Goal: Task Accomplishment & Management: Understand process/instructions

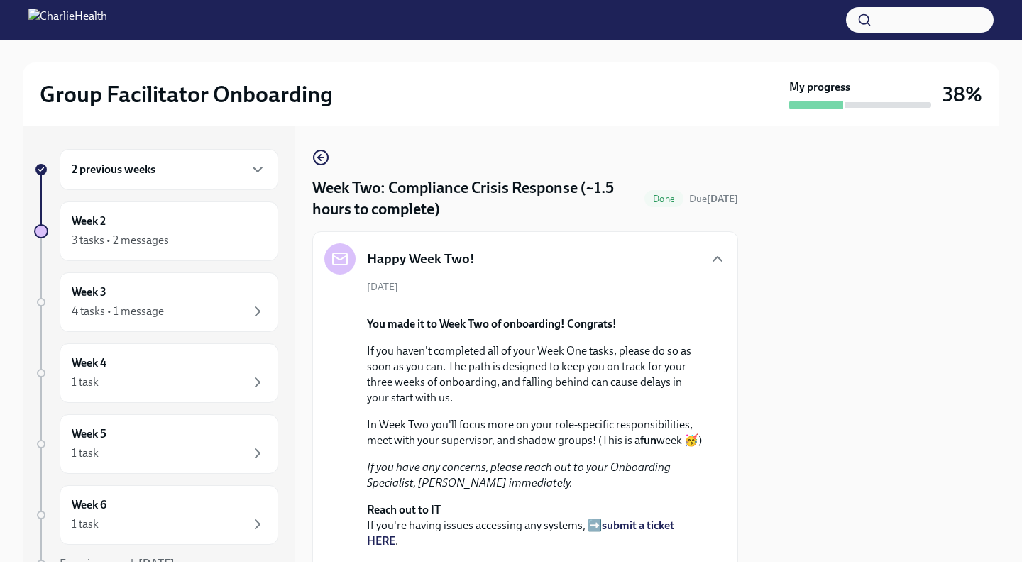
scroll to position [752, 0]
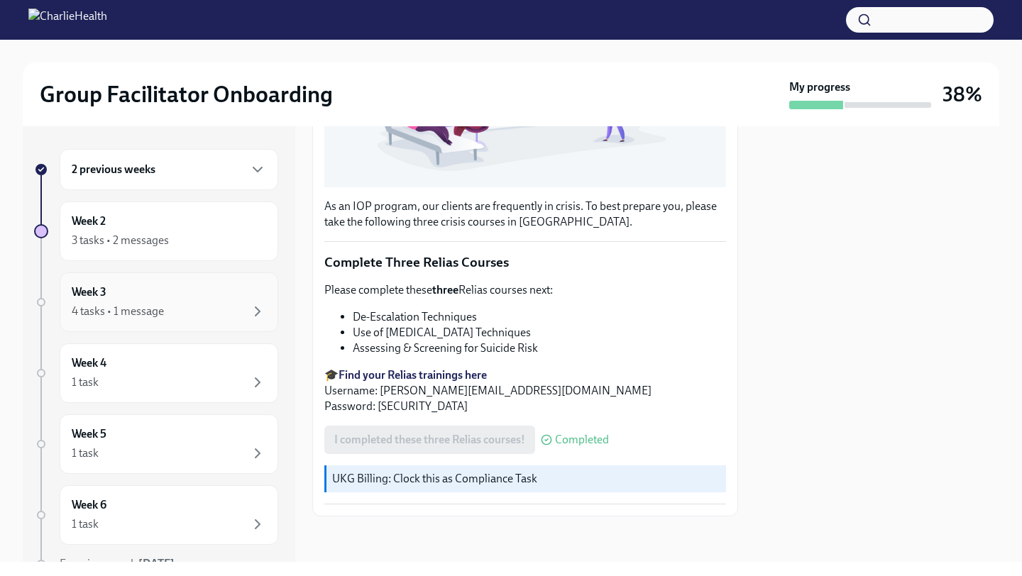
click at [136, 308] on div "4 tasks • 1 message" at bounding box center [118, 312] width 92 height 16
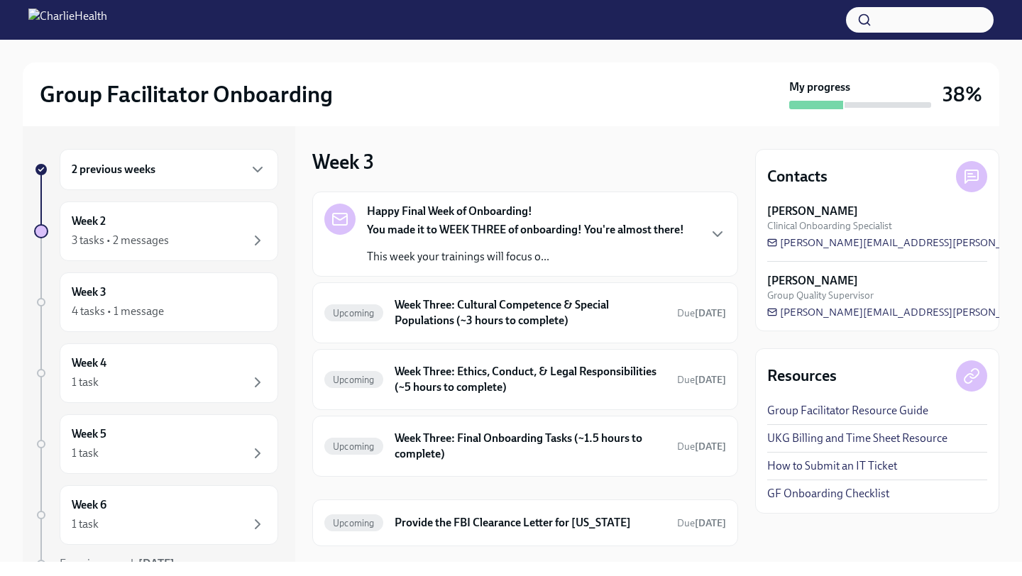
click at [704, 149] on div "Week 3 Happy Final Week of Onboarding! You made it to WEEK THREE of onboarding!…" at bounding box center [525, 347] width 426 height 397
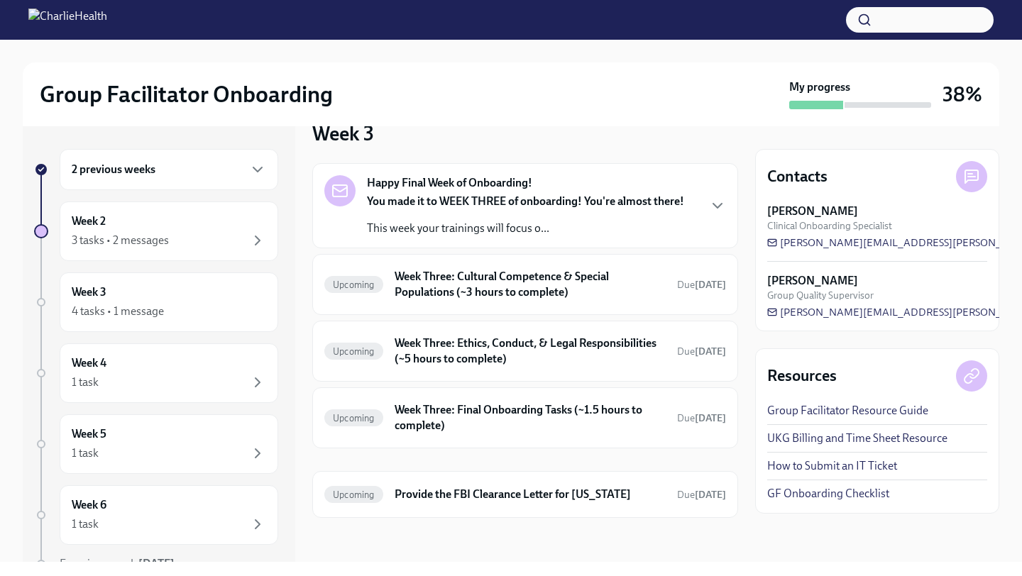
scroll to position [30, 0]
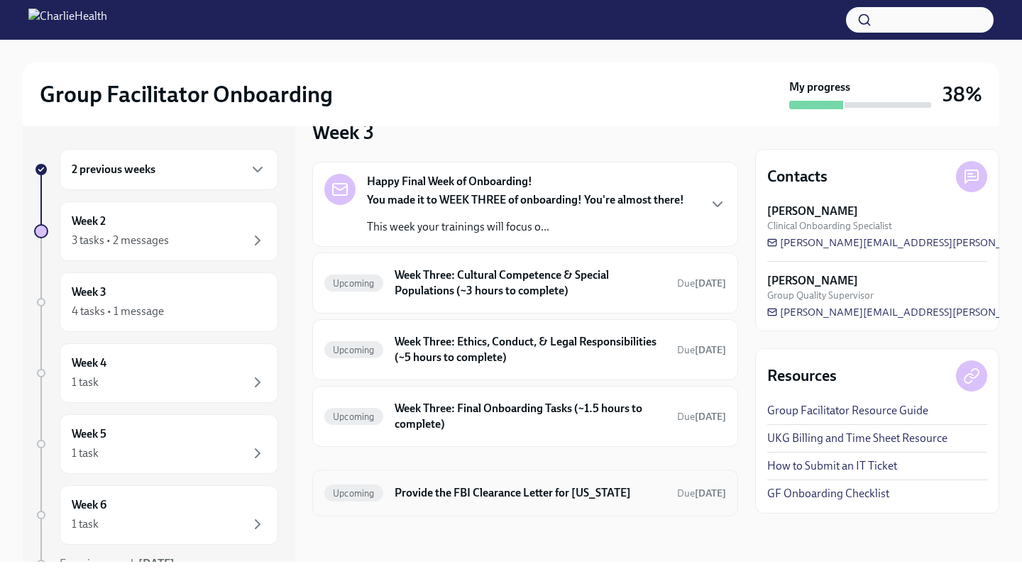
click at [457, 497] on h6 "Provide the FBI Clearance Letter for [US_STATE]" at bounding box center [529, 493] width 271 height 16
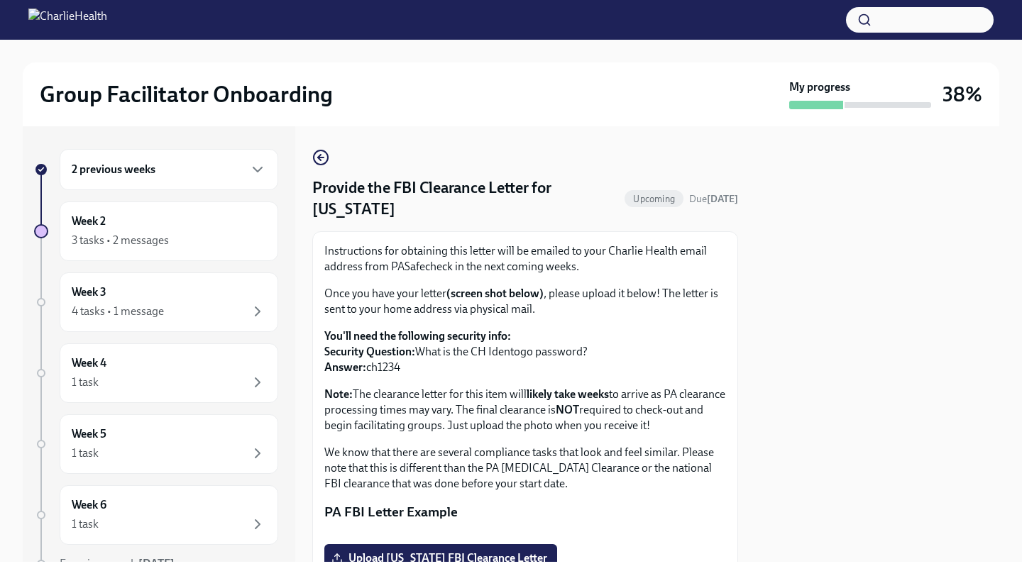
click at [725, 440] on div "Instructions for obtaining this letter will be emailed to your Charlie Health e…" at bounding box center [525, 367] width 402 height 248
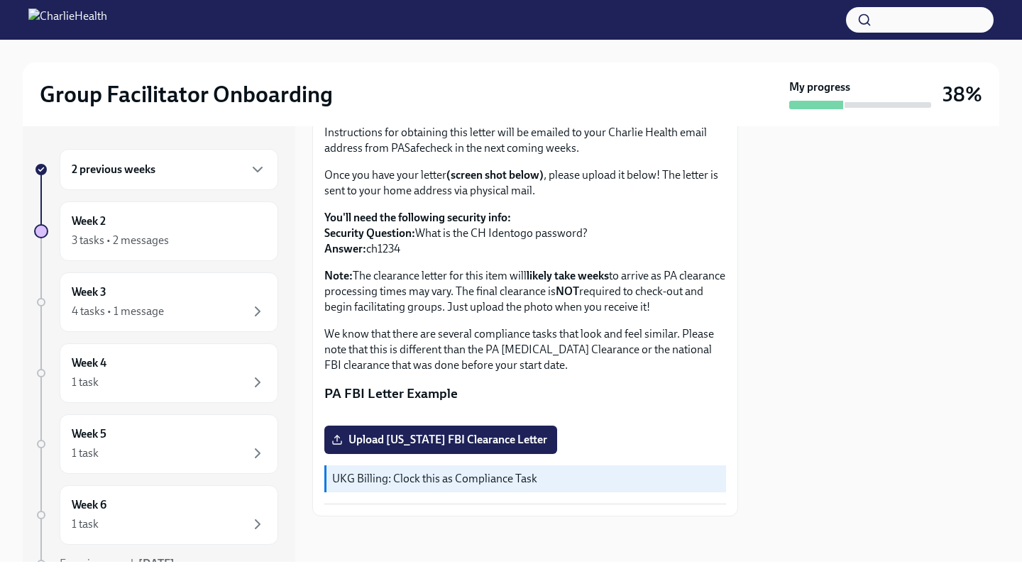
scroll to position [253, 0]
click at [116, 311] on div "4 tasks • 1 message" at bounding box center [118, 312] width 92 height 16
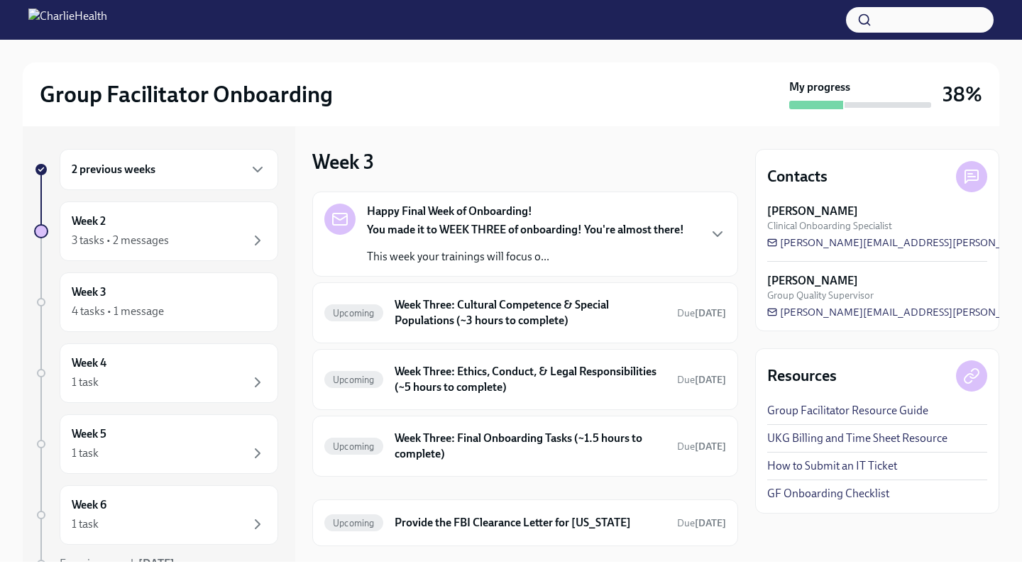
click at [748, 390] on div "2 previous weeks Week 2 3 tasks • 2 messages Week 3 4 tasks • 1 message Week 4 …" at bounding box center [511, 344] width 976 height 436
click at [752, 455] on div "2 previous weeks Week 2 3 tasks • 2 messages Week 3 4 tasks • 1 message Week 4 …" at bounding box center [511, 344] width 976 height 436
click at [714, 231] on icon "button" at bounding box center [717, 234] width 17 height 17
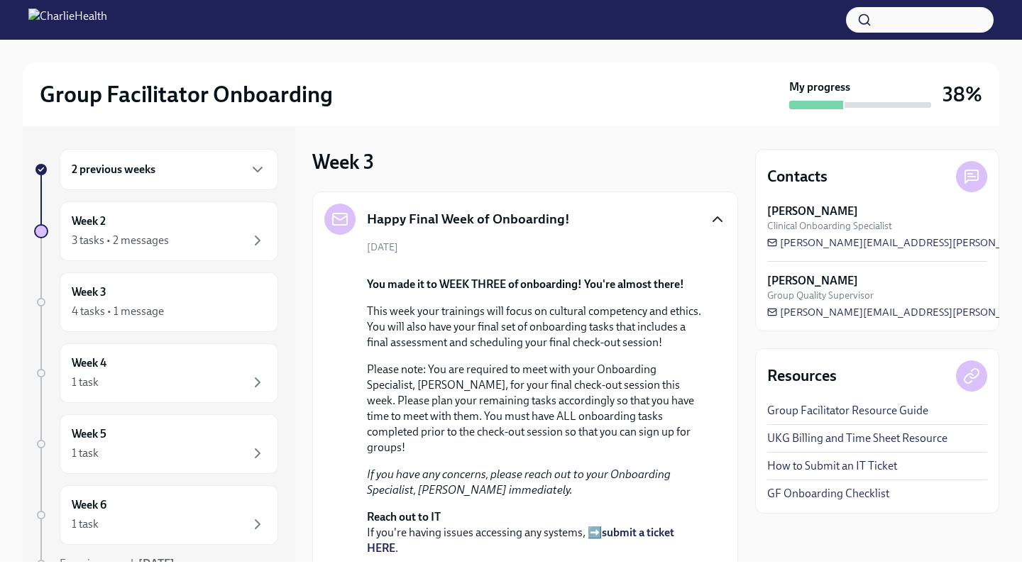
click at [720, 353] on div "[DATE] You made it to WEEK THREE of onboarding! You're almost there! This week …" at bounding box center [525, 436] width 402 height 390
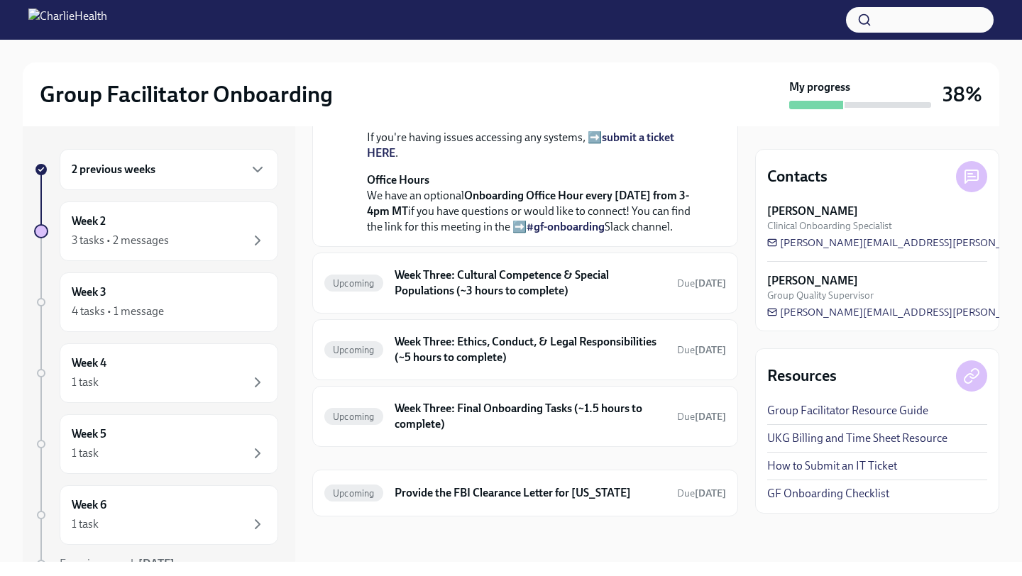
scroll to position [539, 0]
click at [593, 299] on h6 "Week Three: Cultural Competence & Special Populations (~3 hours to complete)" at bounding box center [529, 282] width 271 height 31
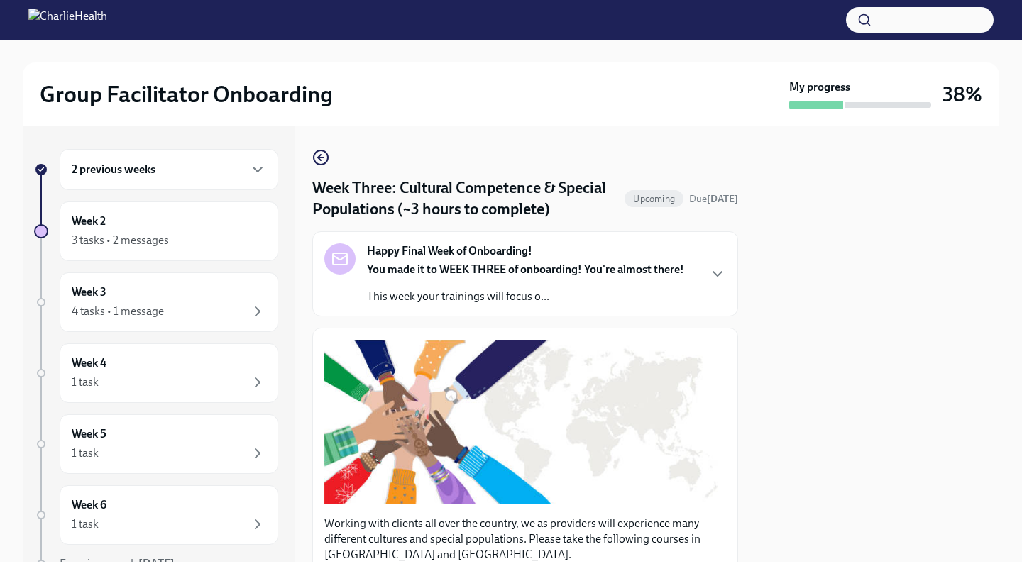
click at [756, 382] on div at bounding box center [877, 344] width 244 height 436
click at [746, 380] on div "2 previous weeks Week 2 3 tasks • 2 messages Week 3 4 tasks • 1 message Week 4 …" at bounding box center [511, 344] width 976 height 436
drag, startPoint x: 746, startPoint y: 380, endPoint x: 738, endPoint y: 572, distance: 192.5
click at [738, 573] on div "Group Facilitator Onboarding My progress 38% 2 previous weeks Week 2 3 tasks • …" at bounding box center [511, 288] width 1022 height 576
click at [721, 390] on button "Zoom image" at bounding box center [525, 422] width 402 height 165
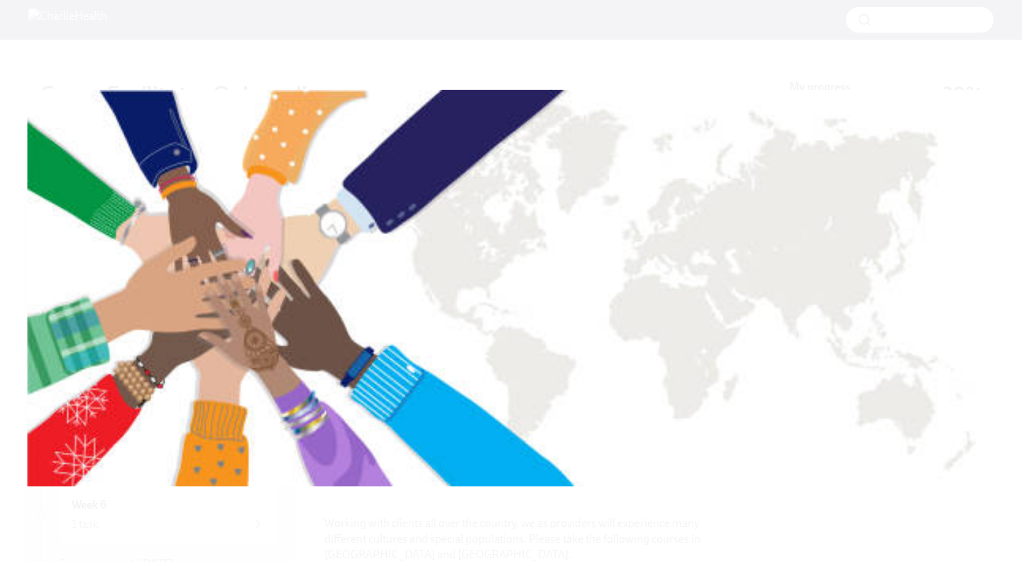
click at [744, 364] on button "Unzoom image" at bounding box center [511, 288] width 1022 height 576
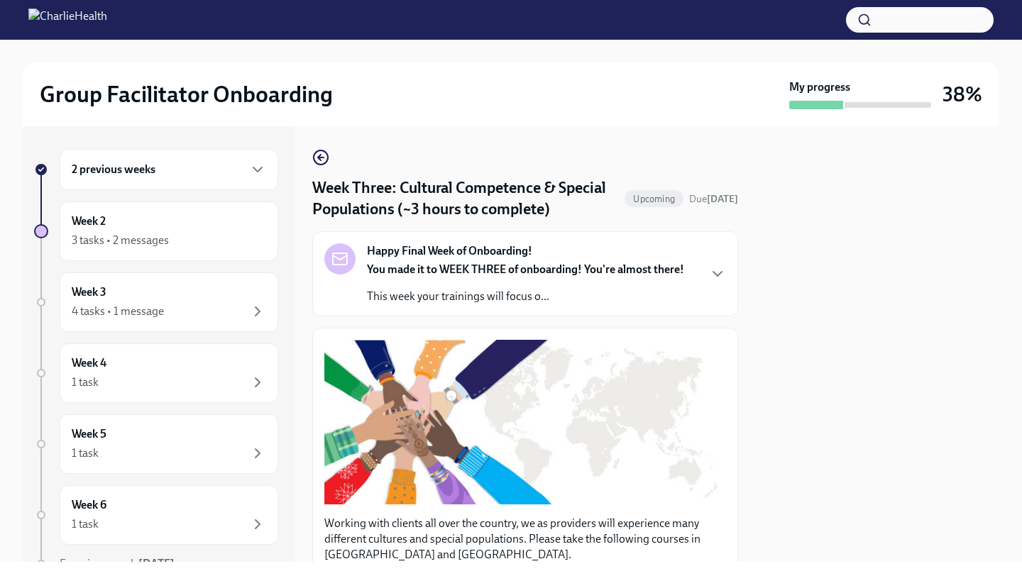
click at [719, 555] on p "Working with clients all over the country, we as providers will experience many…" at bounding box center [525, 539] width 402 height 47
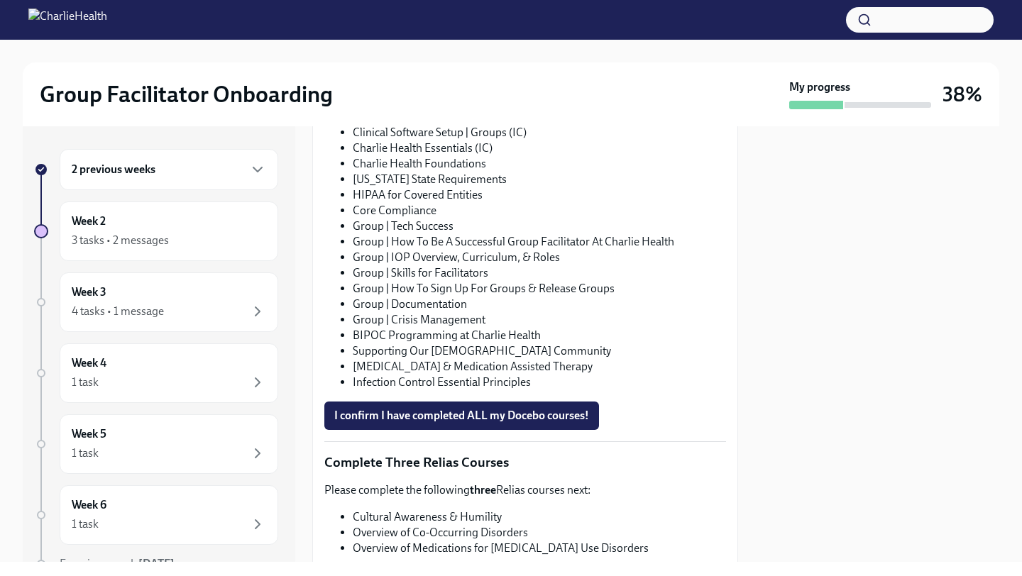
scroll to position [851, 0]
click at [693, 399] on div "Working with clients all over the country, we as providers will experience many…" at bounding box center [525, 95] width 402 height 1215
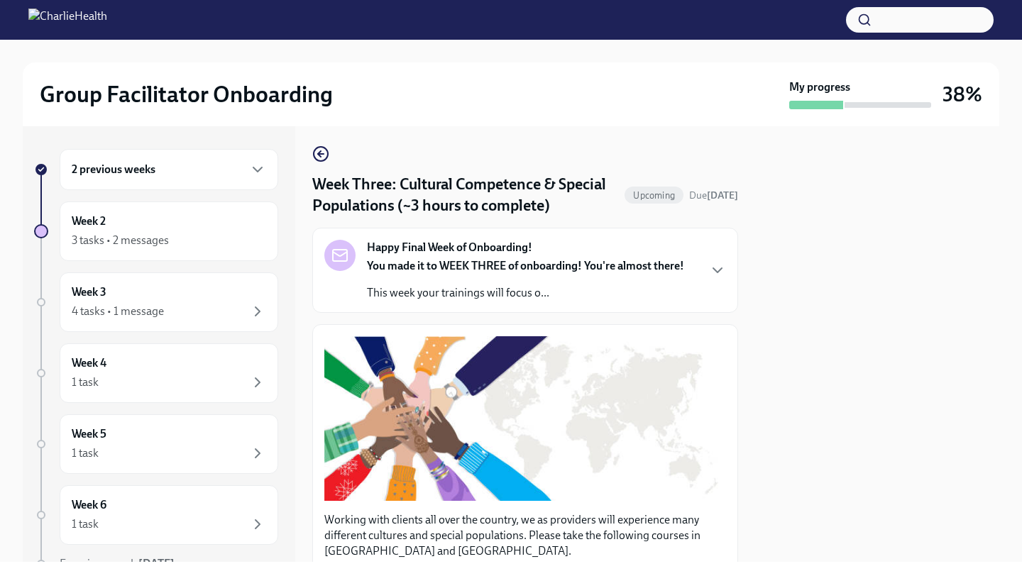
scroll to position [1, 0]
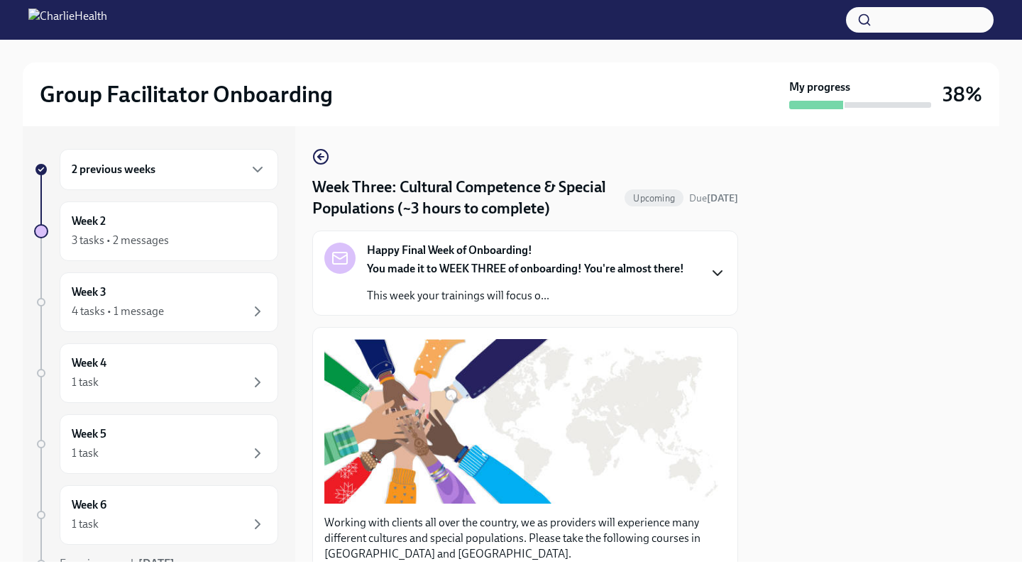
click at [714, 277] on icon "button" at bounding box center [717, 273] width 17 height 17
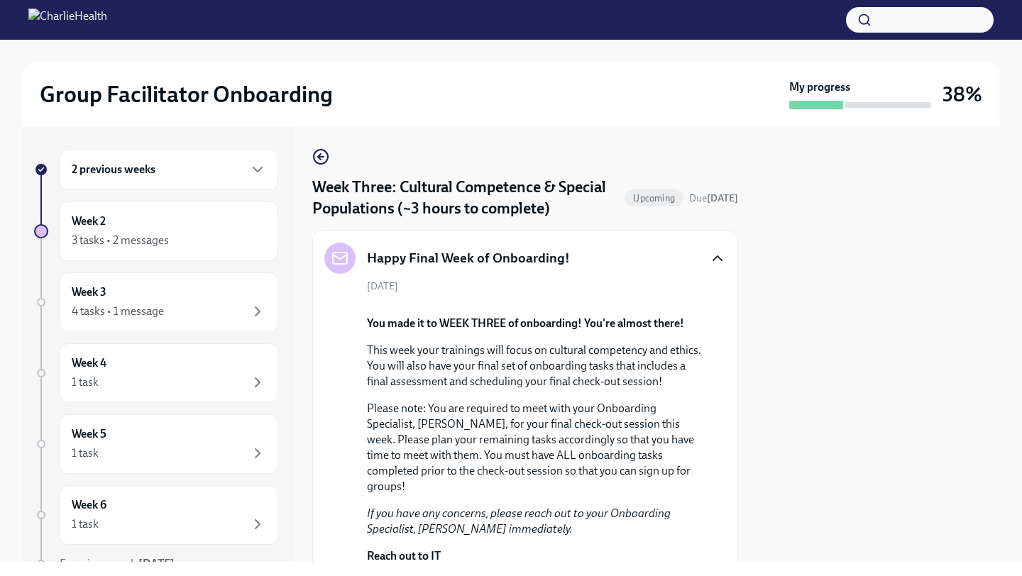
click at [721, 260] on icon "button" at bounding box center [717, 258] width 9 height 4
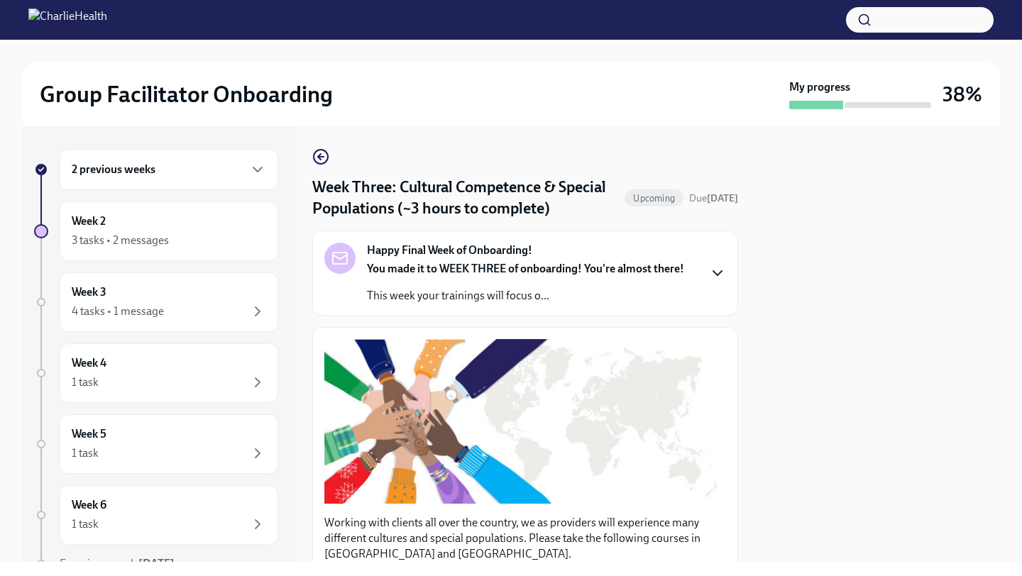
click at [739, 328] on div "2 previous weeks Week 2 3 tasks • 2 messages Week 3 4 tasks • 1 message Week 4 …" at bounding box center [511, 344] width 976 height 436
